Goal: Find contact information

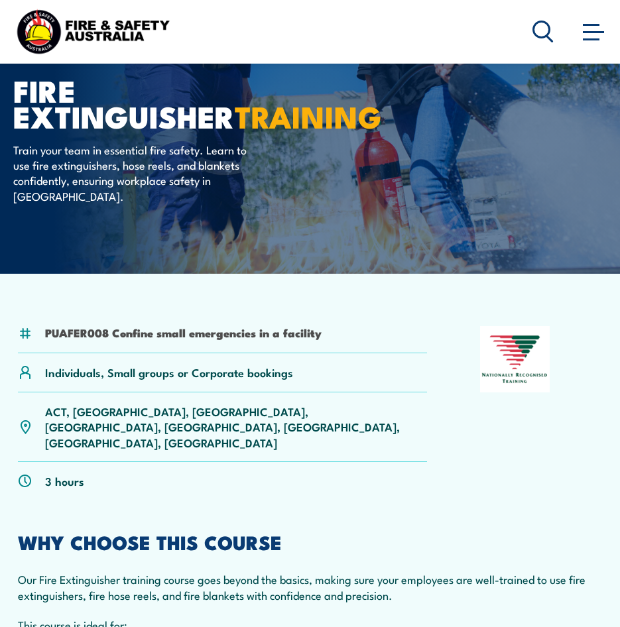
scroll to position [133, 0]
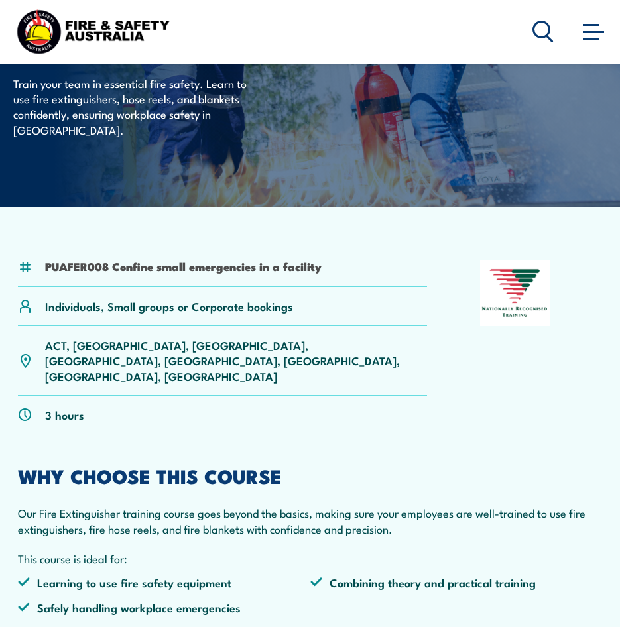
click at [82, 346] on p "ACT, NSW, NT, QLD, SA, TAS, VIC, WA" at bounding box center [236, 361] width 382 height 46
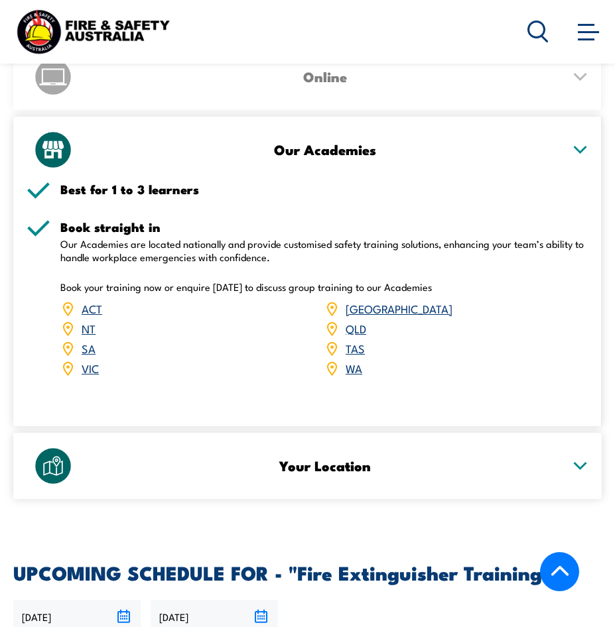
scroll to position [1944, 0]
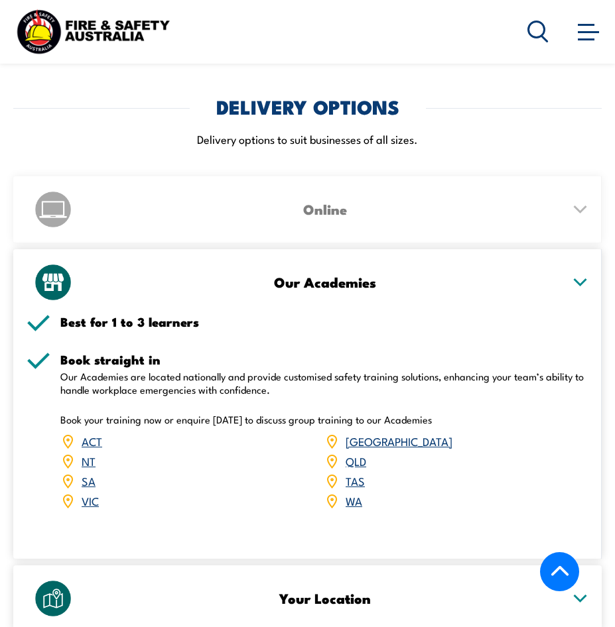
click at [250, 576] on div "Your Location" at bounding box center [308, 599] width 562 height 66
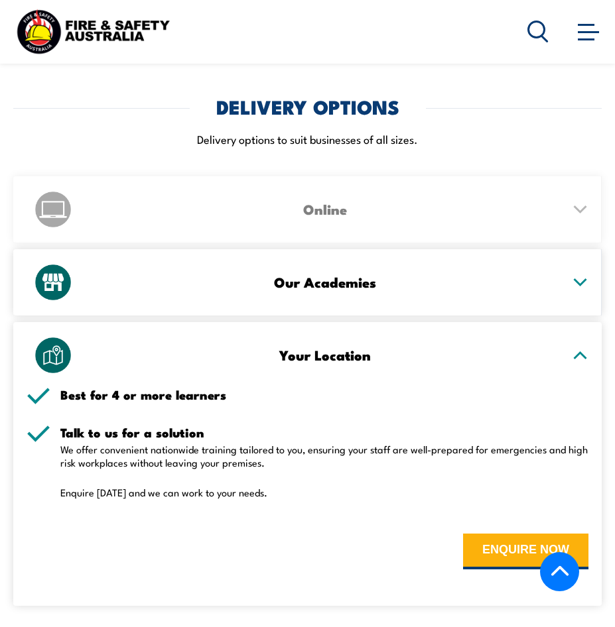
click at [584, 322] on div "Your Location" at bounding box center [308, 355] width 562 height 66
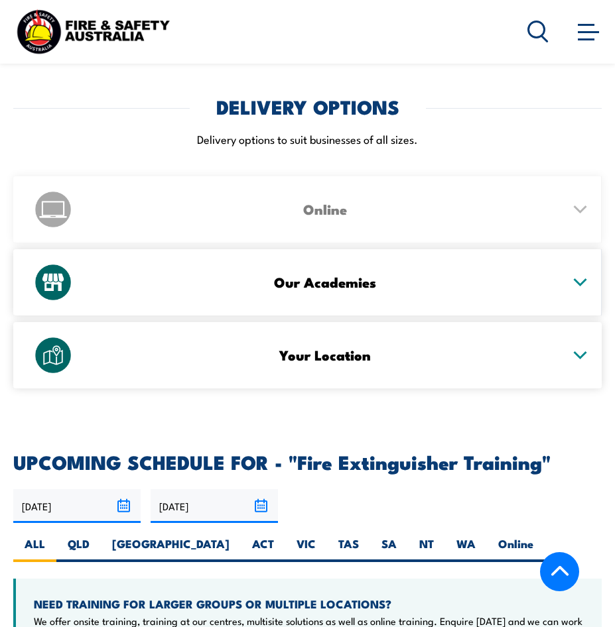
click at [583, 36] on span at bounding box center [588, 31] width 21 height 15
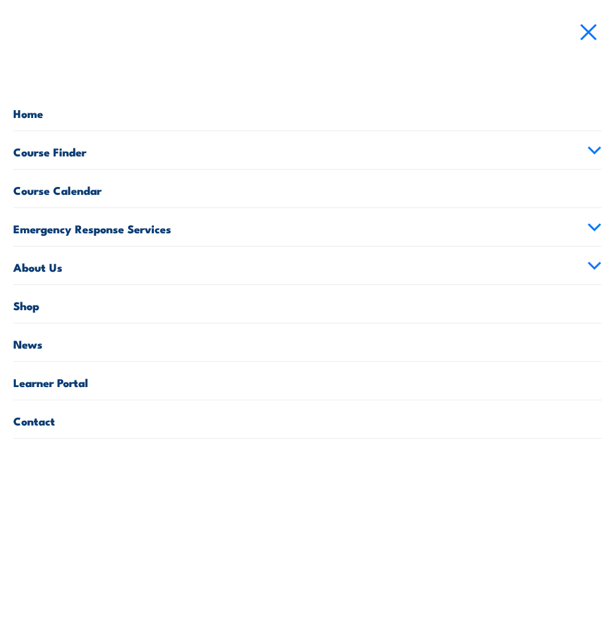
click at [56, 424] on link "Contact" at bounding box center [307, 420] width 588 height 38
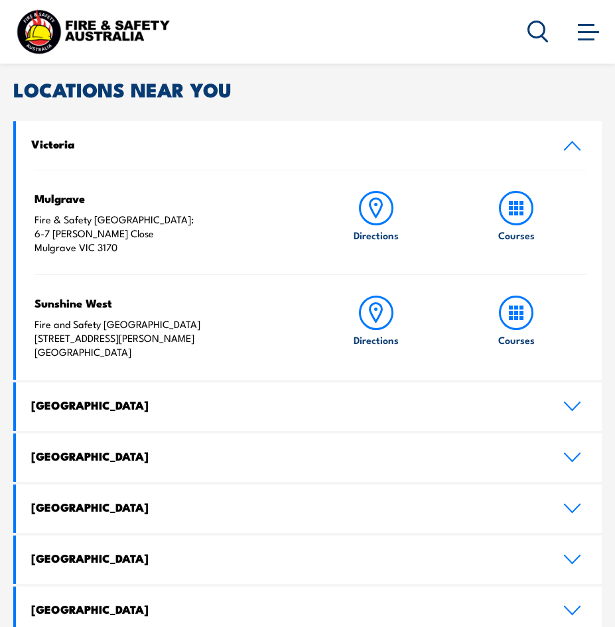
scroll to position [464, 0]
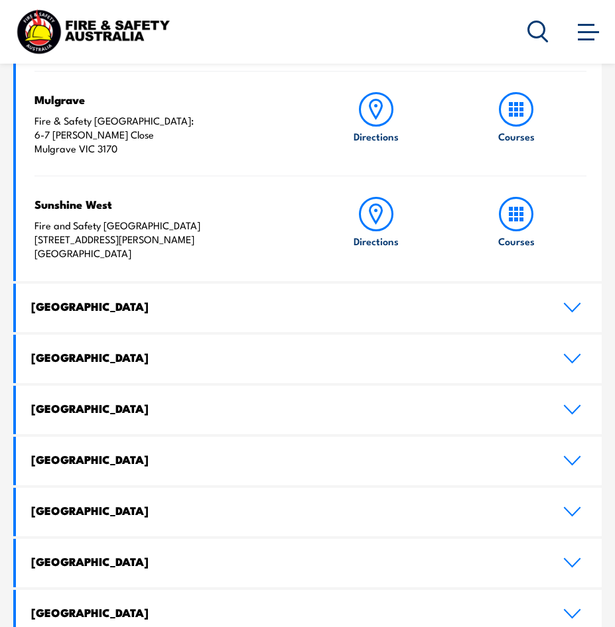
click at [295, 321] on link "[GEOGRAPHIC_DATA]" at bounding box center [309, 308] width 586 height 48
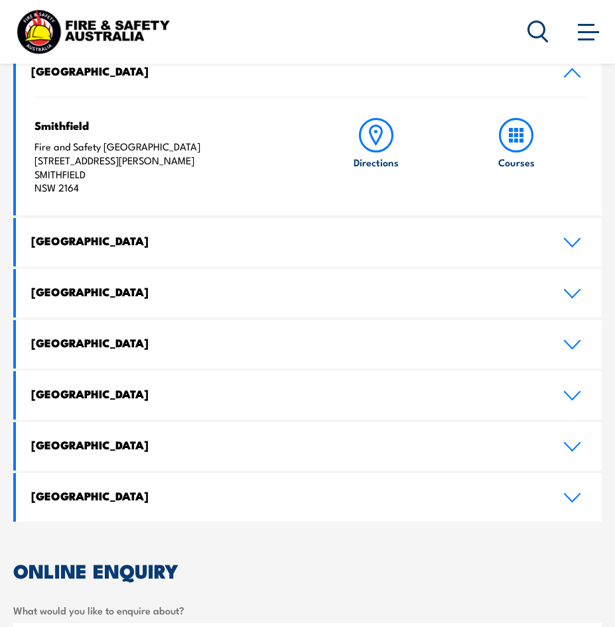
scroll to position [451, 0]
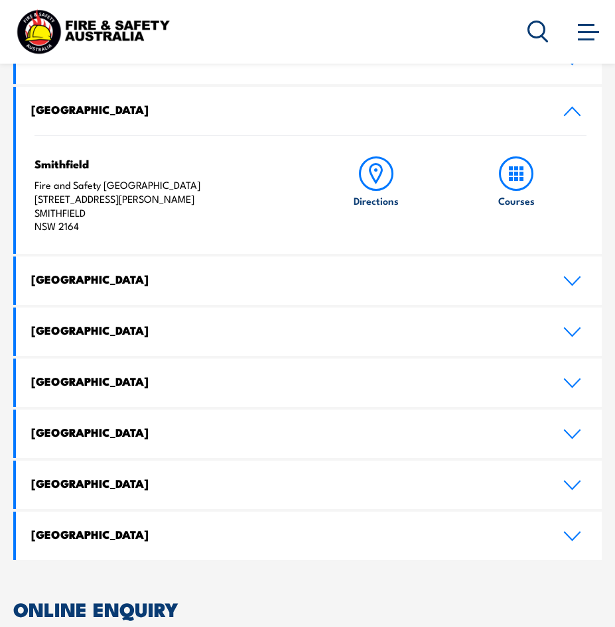
click at [185, 205] on p "Fire and Safety Australia Unit 1, 747 The Horsley Drive SMITHFIELD NSW 2164" at bounding box center [162, 205] width 256 height 55
click at [137, 178] on p "Fire and Safety Australia Unit 1, 747 The Horsley Drive SMITHFIELD NSW 2164" at bounding box center [162, 205] width 256 height 55
click at [49, 168] on h4 "Smithfield" at bounding box center [162, 164] width 256 height 15
click at [68, 117] on h4 "[GEOGRAPHIC_DATA]" at bounding box center [286, 109] width 511 height 15
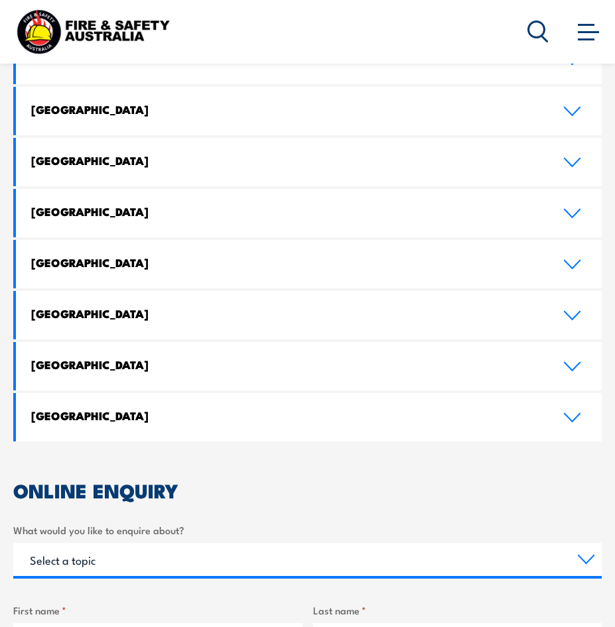
click at [111, 117] on h4 "[GEOGRAPHIC_DATA]" at bounding box center [286, 109] width 511 height 15
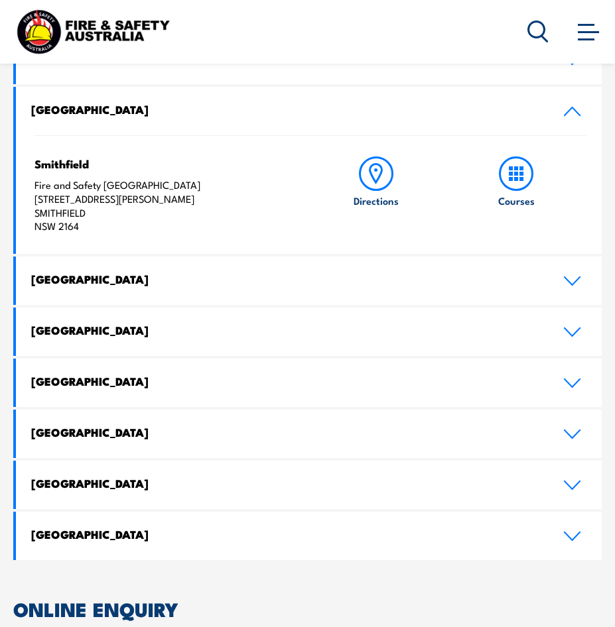
click at [517, 184] on icon at bounding box center [516, 174] width 34 height 34
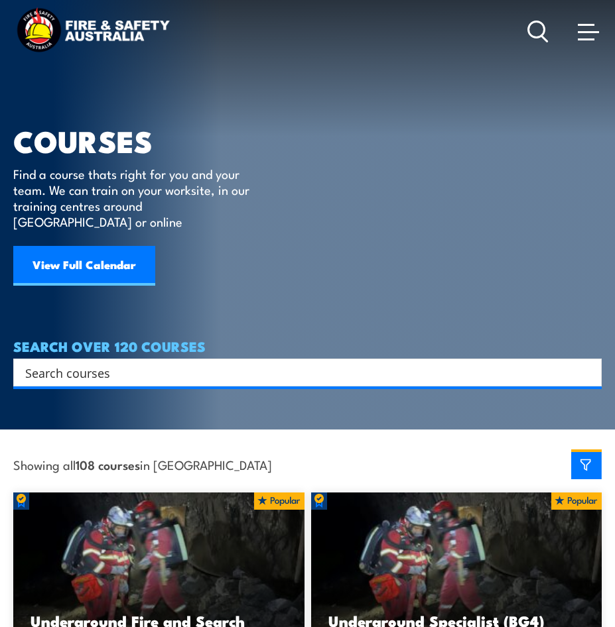
click at [530, 25] on circle at bounding box center [537, 29] width 16 height 16
click at [540, 33] on icon at bounding box center [537, 32] width 21 height 22
click at [531, 31] on icon at bounding box center [537, 32] width 21 height 22
click at [599, 38] on link at bounding box center [588, 31] width 27 height 27
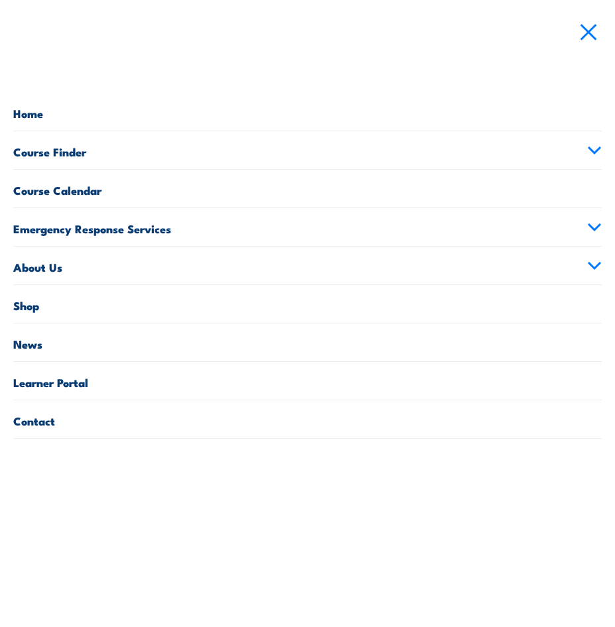
click at [112, 415] on link "Contact" at bounding box center [307, 420] width 588 height 38
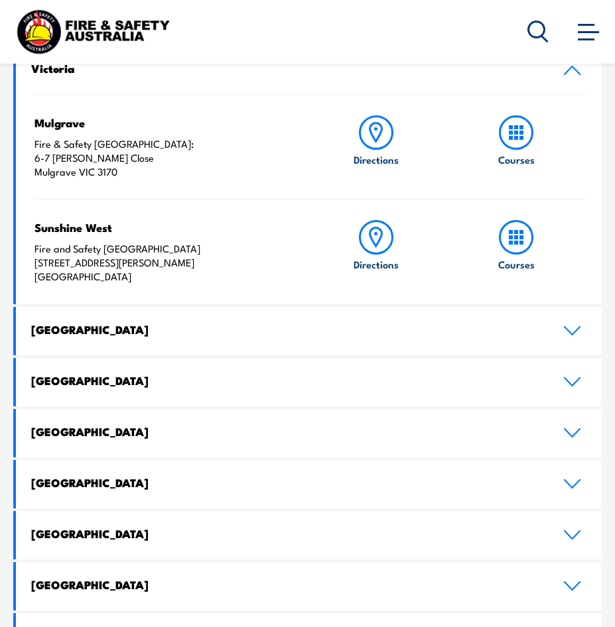
scroll to position [410, 0]
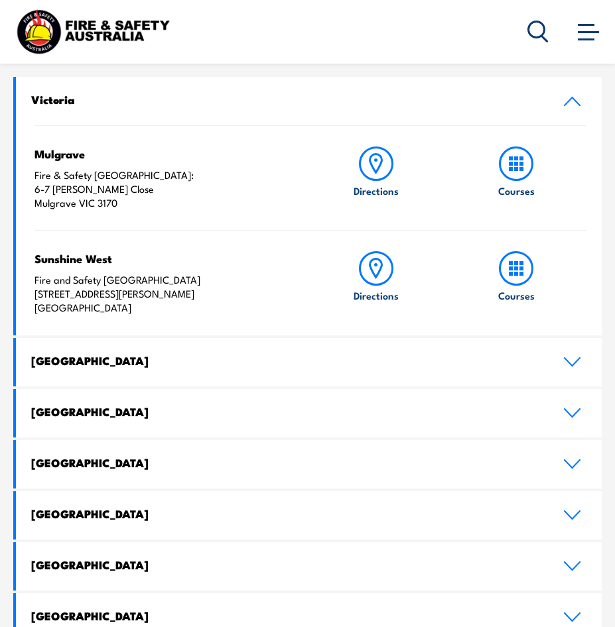
click at [65, 50] on img at bounding box center [92, 31] width 159 height 52
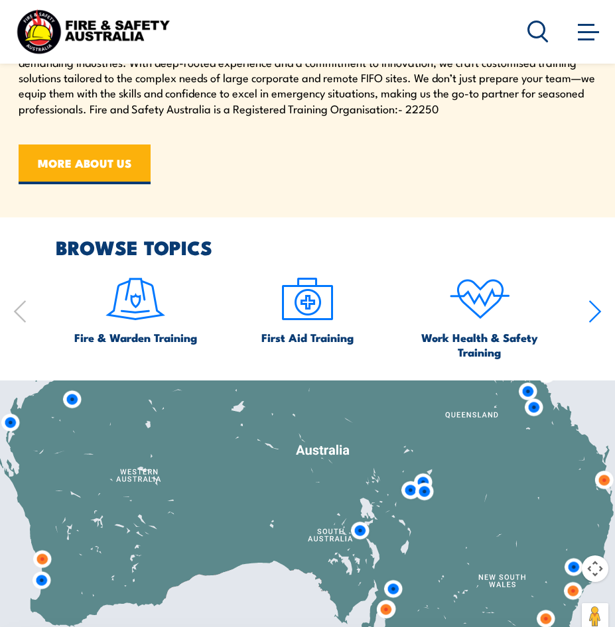
scroll to position [1061, 0]
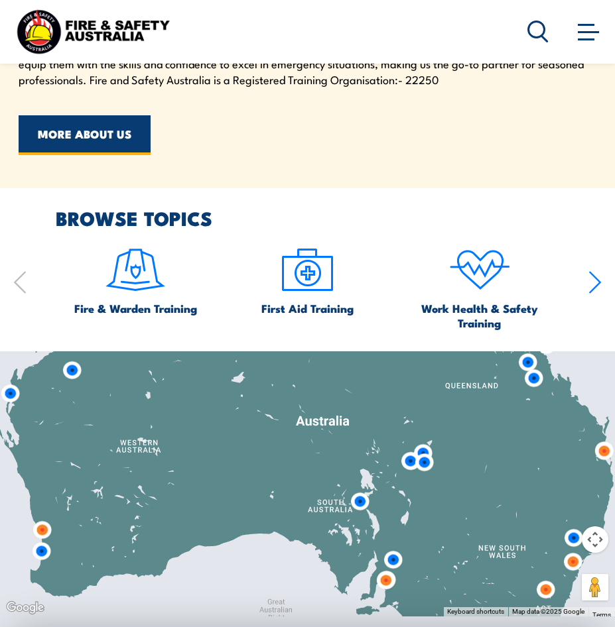
click at [103, 127] on link "MORE ABOUT US" at bounding box center [85, 135] width 132 height 40
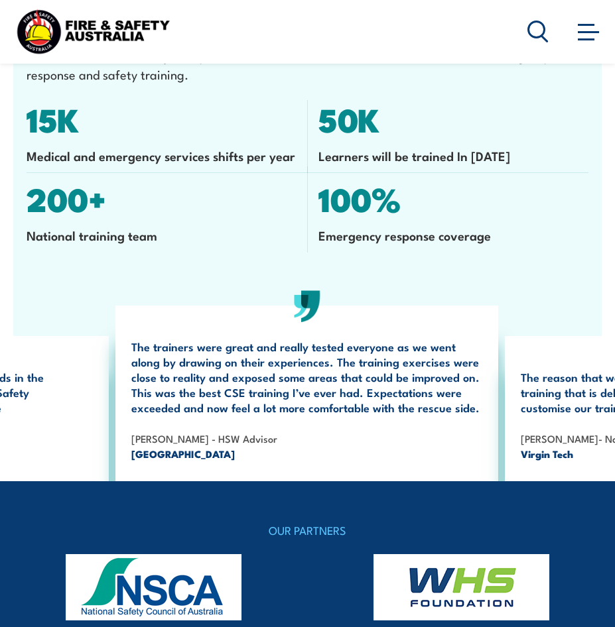
scroll to position [6144, 0]
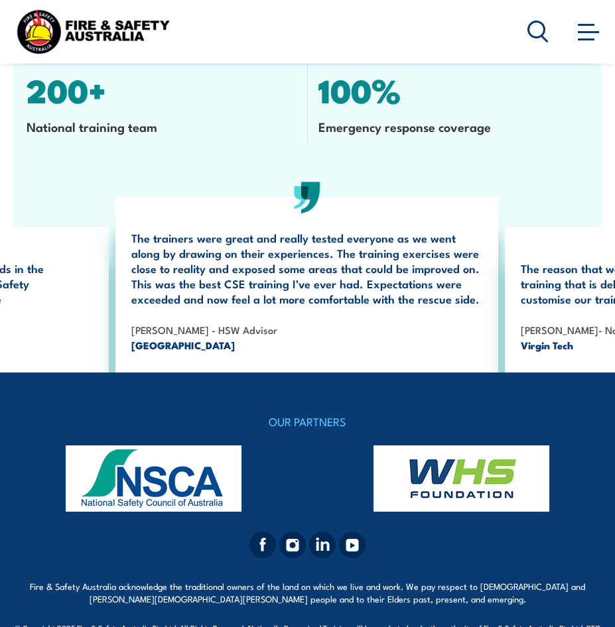
click at [327, 580] on p "Fire & Safety Australia acknowledge the traditional owners of the land on which…" at bounding box center [307, 592] width 588 height 25
click at [276, 580] on p "Fire & Safety Australia acknowledge the traditional owners of the land on which…" at bounding box center [307, 592] width 588 height 25
click at [247, 532] on div at bounding box center [307, 548] width 588 height 32
click at [265, 532] on img at bounding box center [262, 545] width 27 height 27
